Goal: Register for event/course

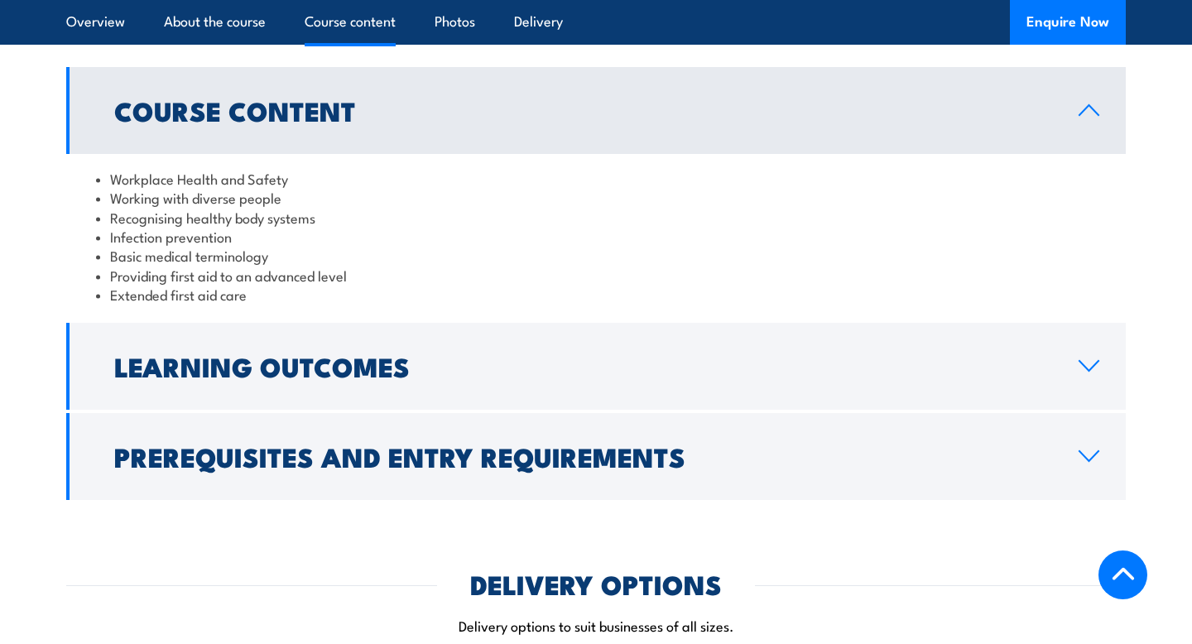
scroll to position [1439, 0]
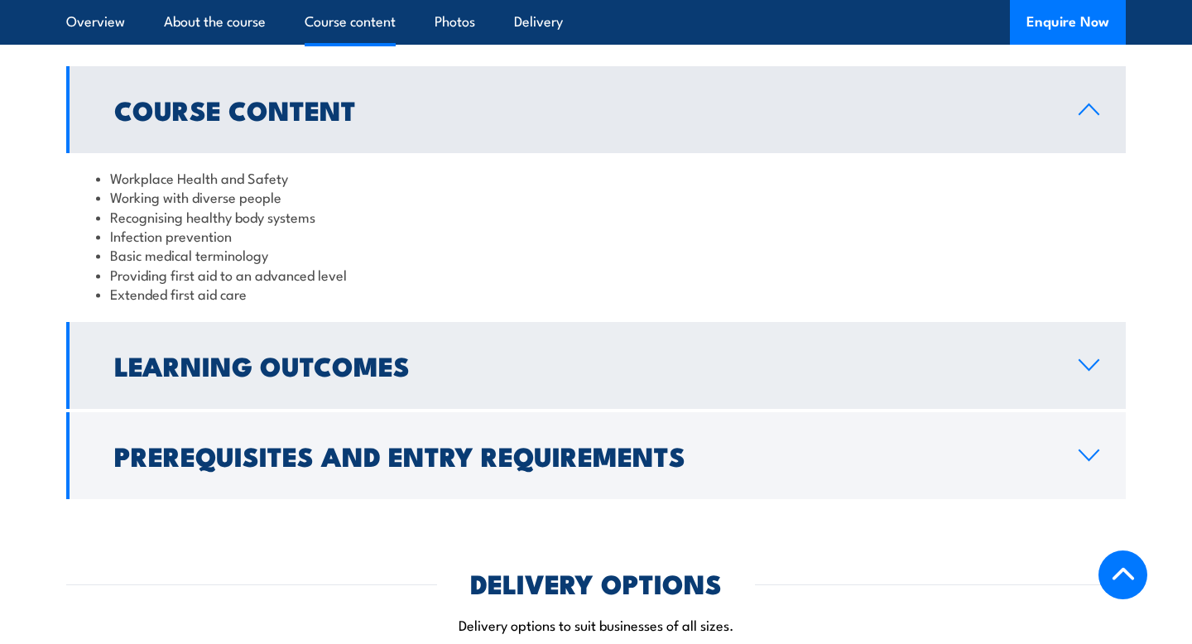
click at [518, 357] on h2 "Learning Outcomes" at bounding box center [583, 364] width 938 height 23
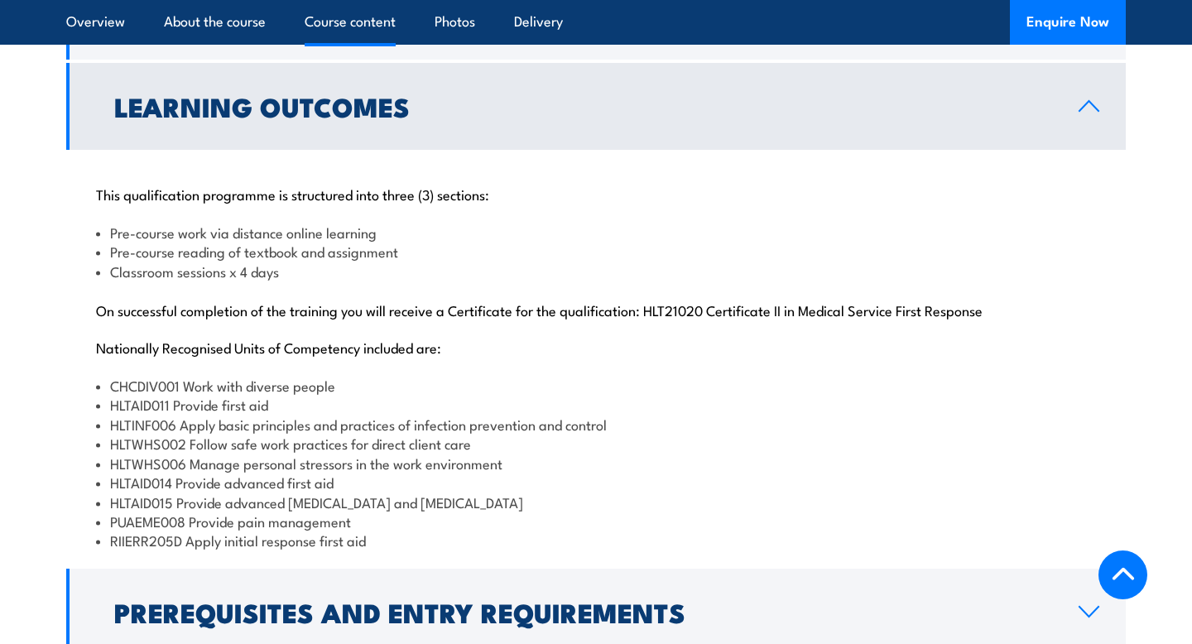
scroll to position [1643, 0]
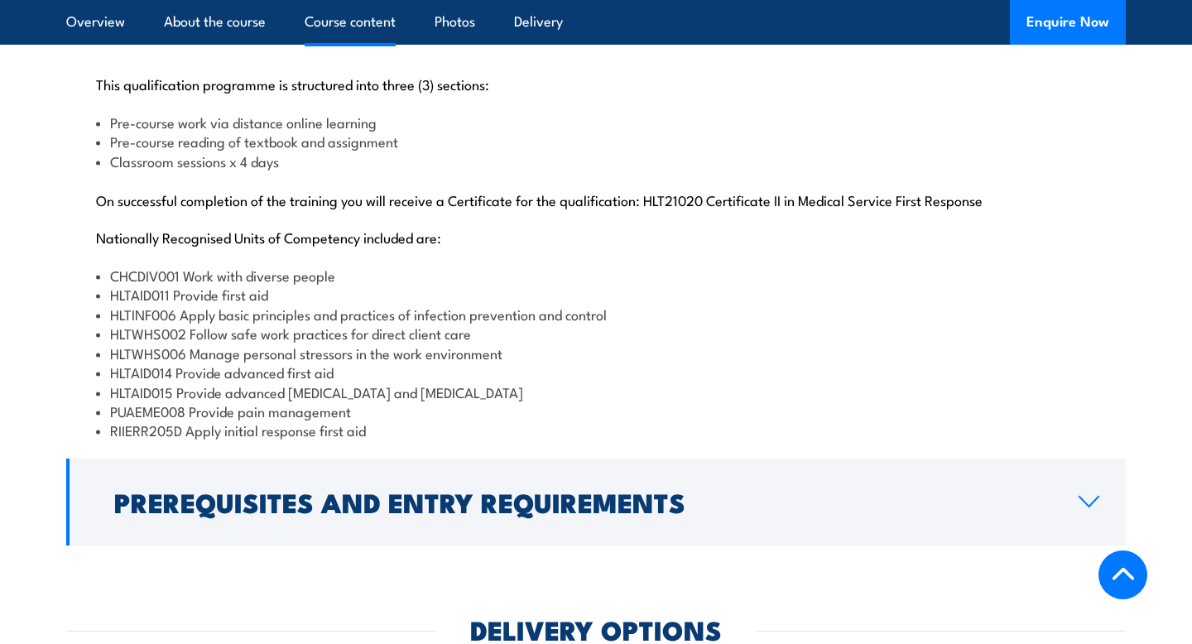
click at [363, 375] on li "HLTAID014 Provide advanced first aid" at bounding box center [596, 371] width 1000 height 19
click at [362, 396] on li "HLTAID015 Provide advanced resuscitation and oxygen therapy" at bounding box center [596, 391] width 1000 height 19
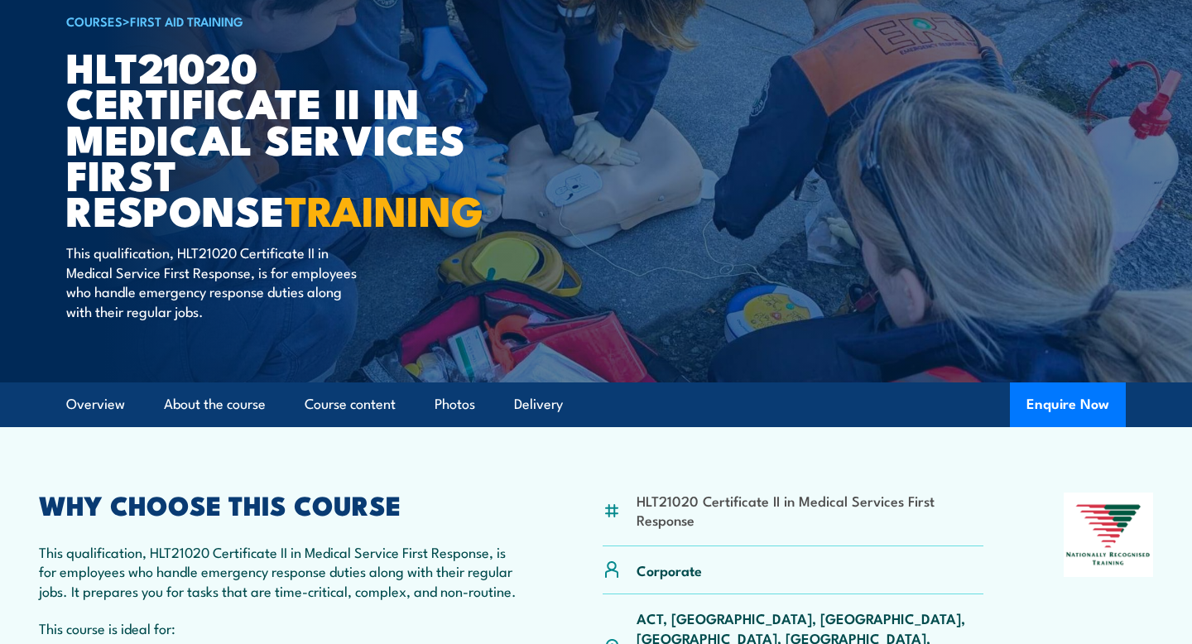
scroll to position [0, 0]
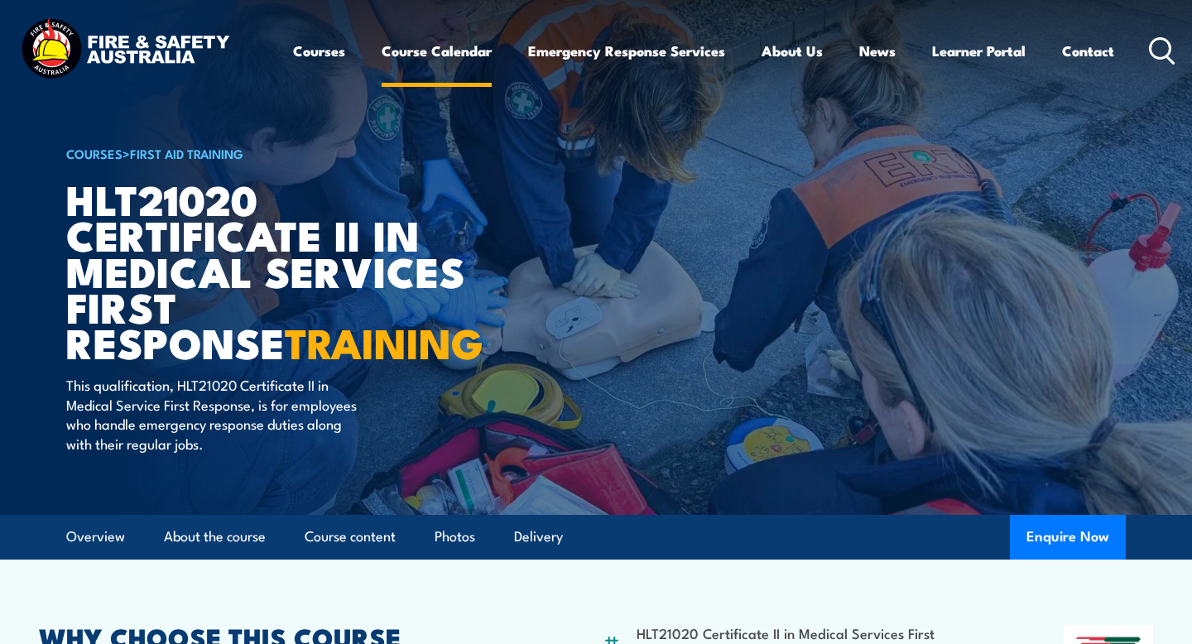
click at [439, 45] on link "Course Calendar" at bounding box center [436, 51] width 110 height 44
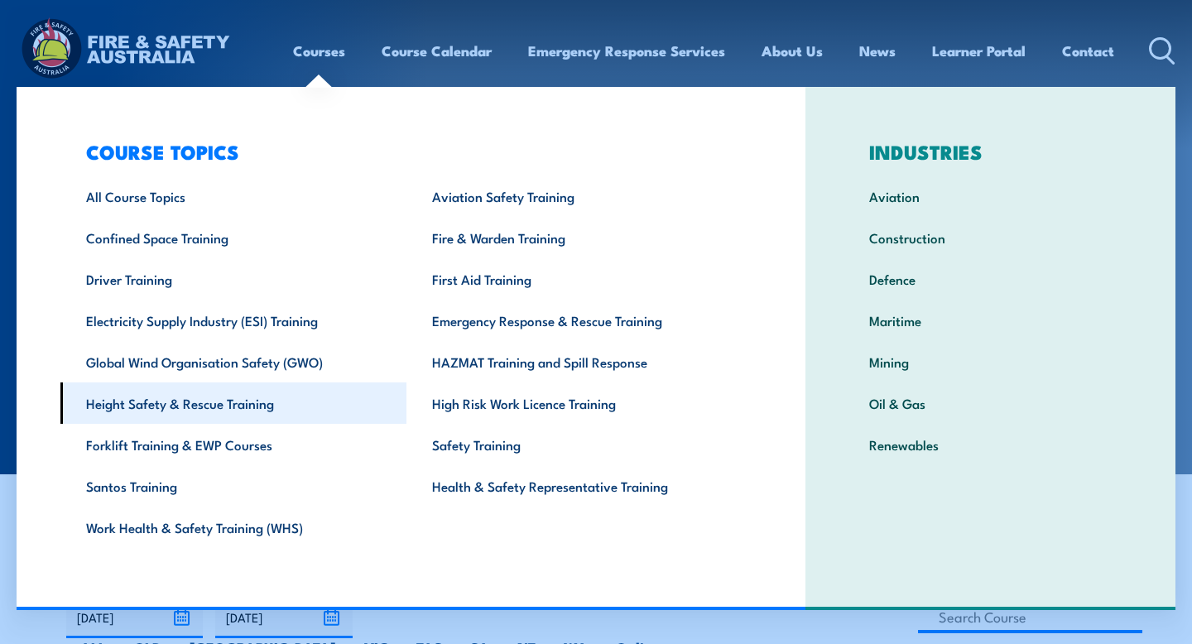
click at [289, 401] on link "Height Safety & Rescue Training" at bounding box center [233, 402] width 346 height 41
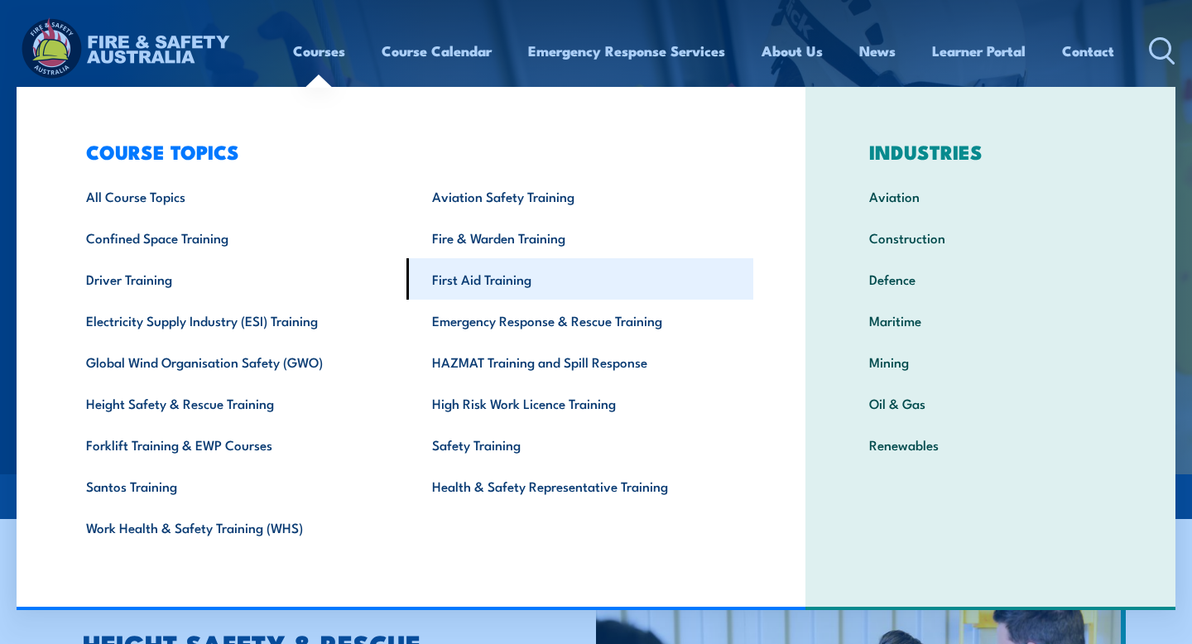
click at [516, 290] on link "First Aid Training" at bounding box center [579, 278] width 346 height 41
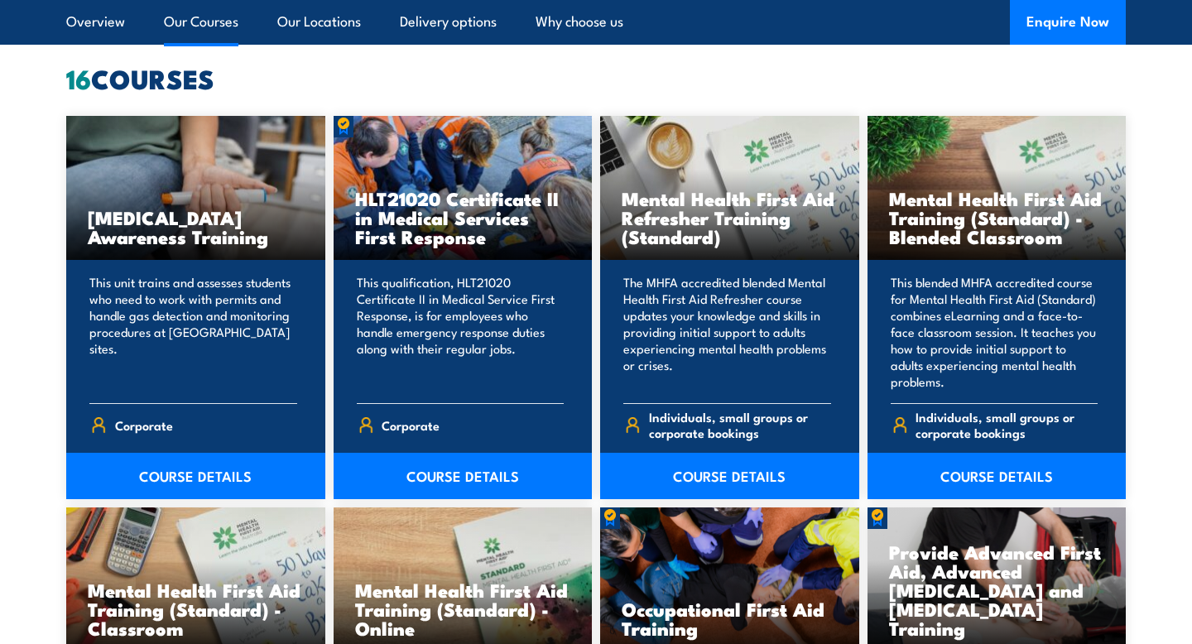
scroll to position [1282, 0]
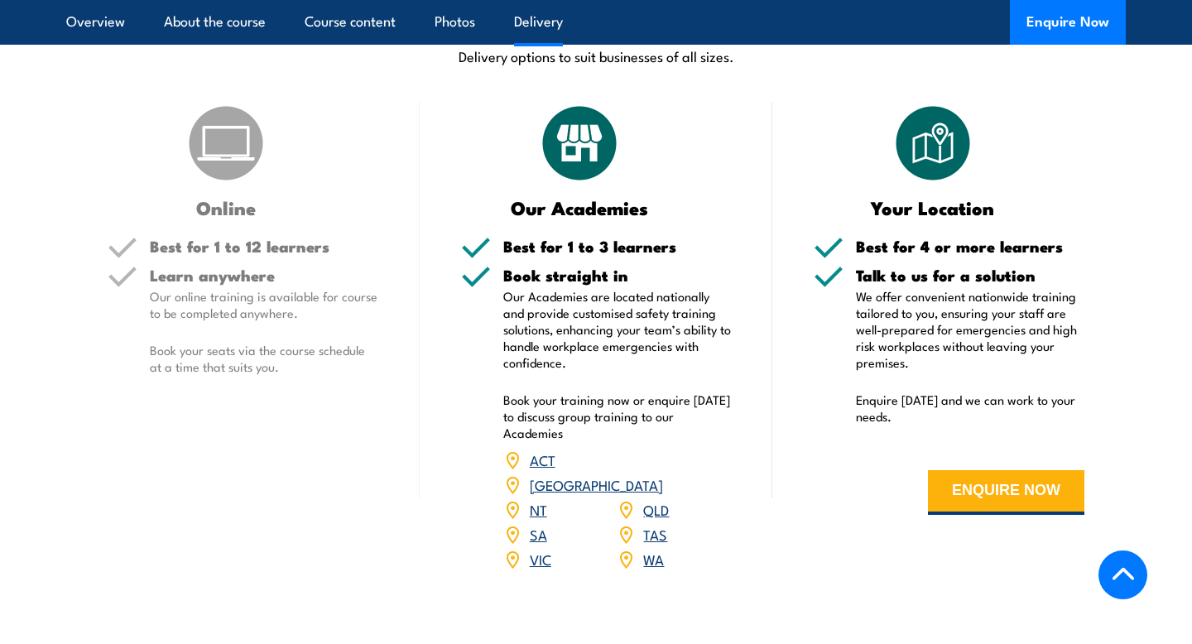
scroll to position [2119, 0]
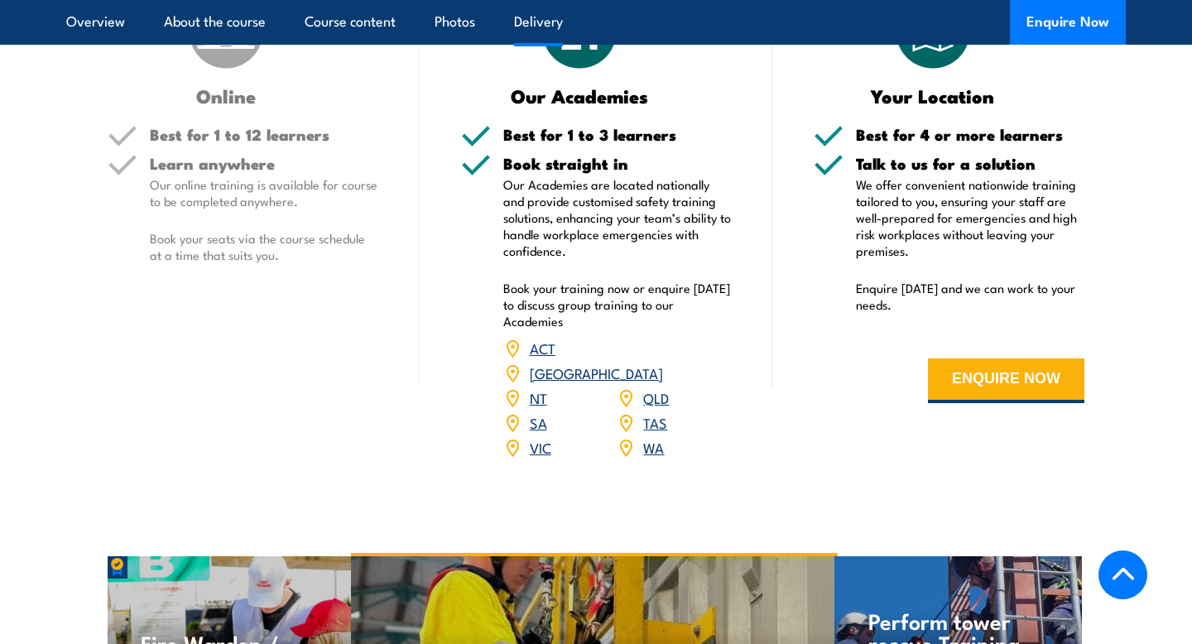
click at [648, 387] on link "QLD" at bounding box center [656, 397] width 26 height 20
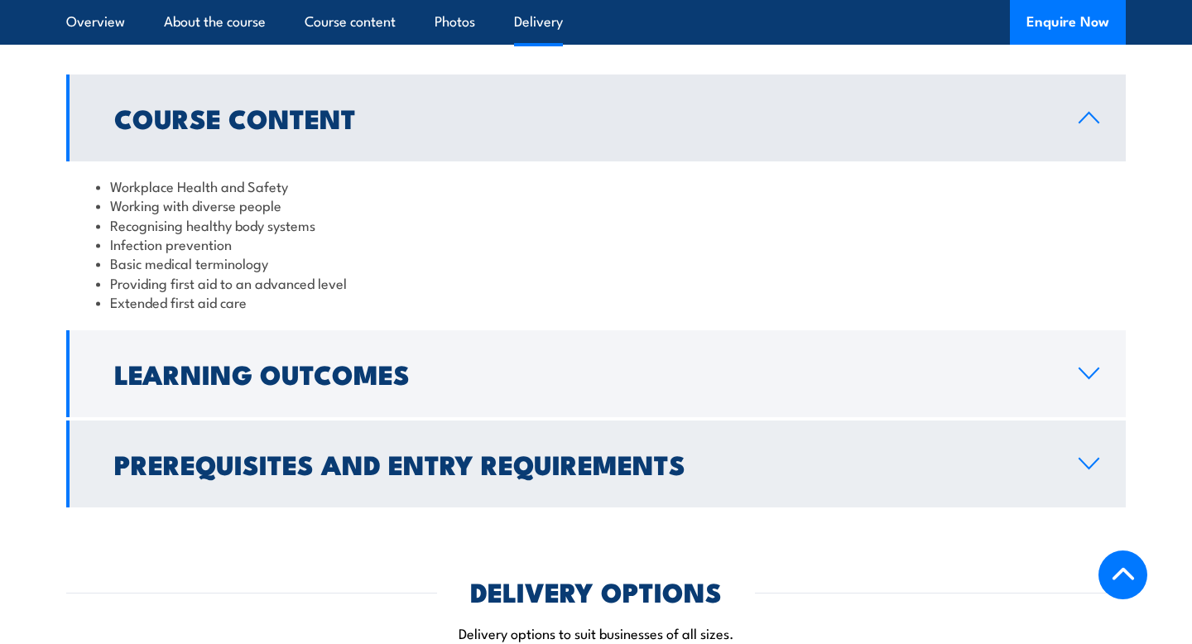
scroll to position [1048, 0]
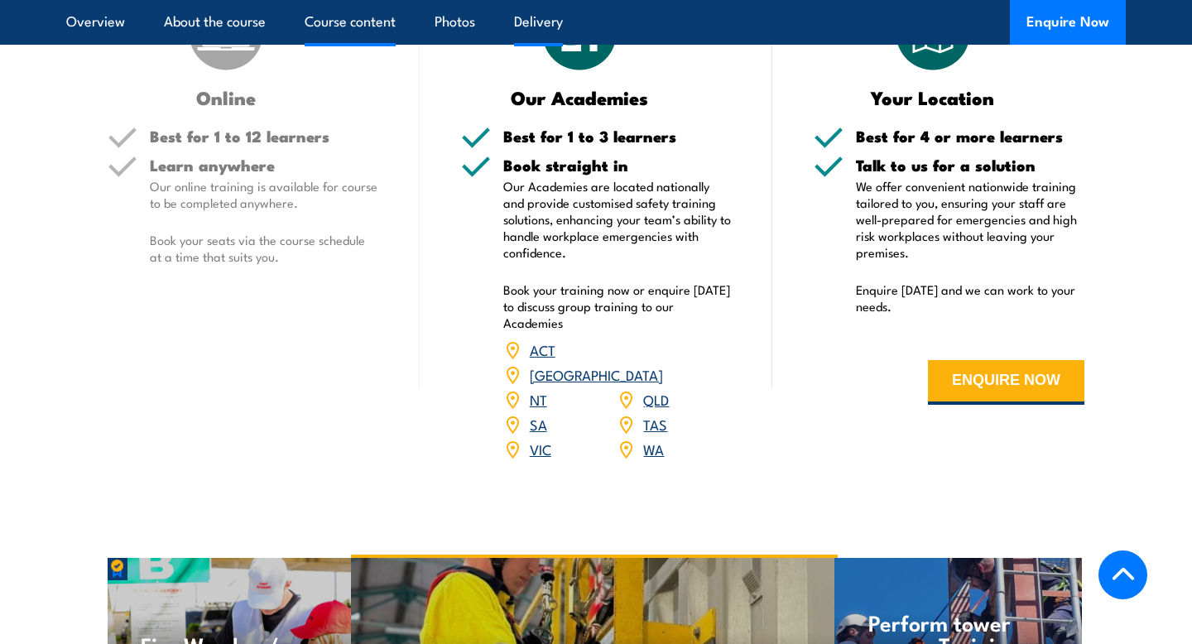
scroll to position [2119, 0]
